Goal: Task Accomplishment & Management: Manage account settings

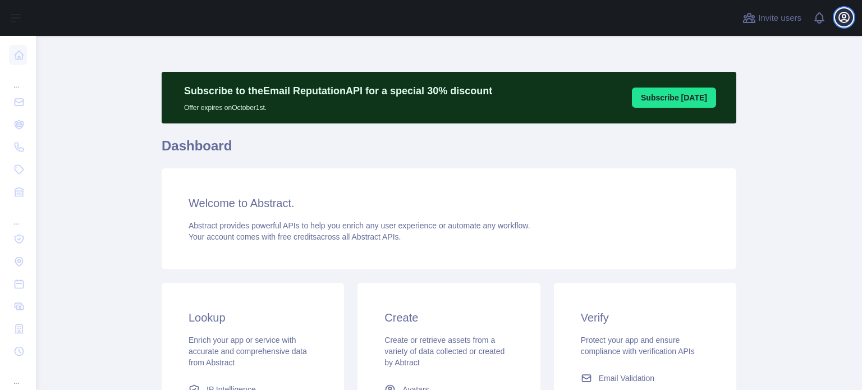
click at [845, 13] on icon "button" at bounding box center [843, 17] width 13 height 13
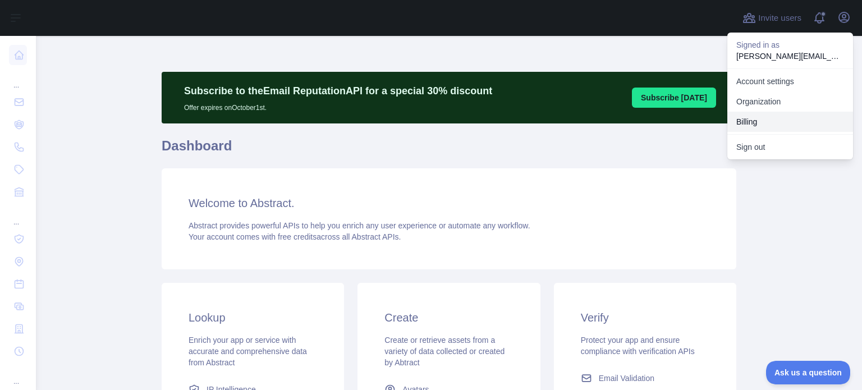
click at [763, 123] on button "Billing" at bounding box center [790, 122] width 126 height 20
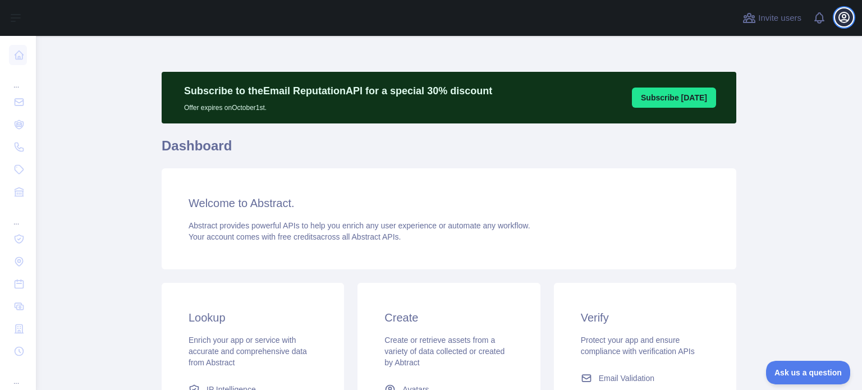
click at [842, 20] on icon "button" at bounding box center [844, 17] width 10 height 10
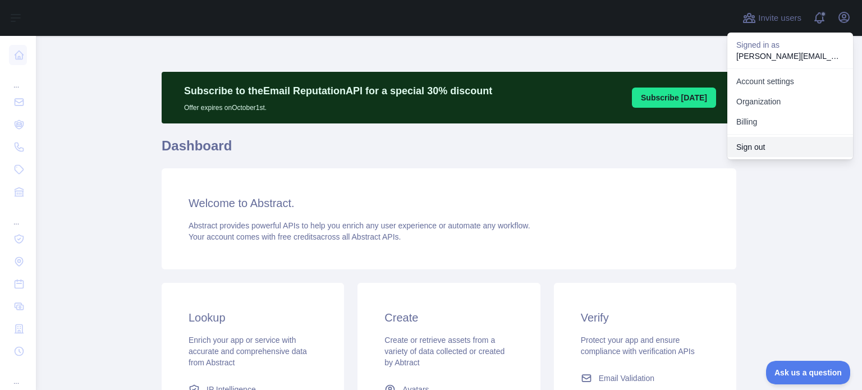
click at [754, 147] on button "Sign out" at bounding box center [790, 147] width 126 height 20
